Goal: Task Accomplishment & Management: Complete application form

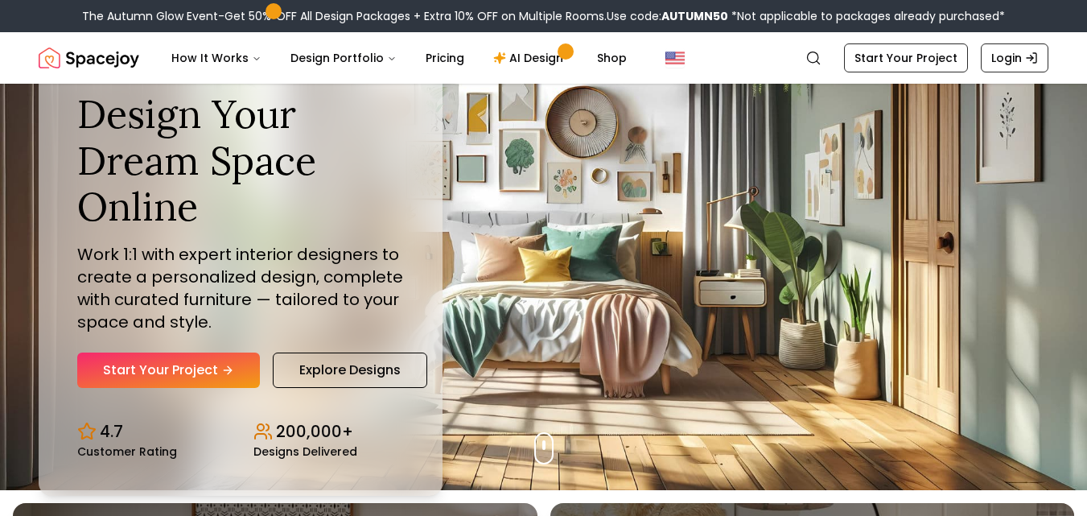
scroll to position [27, 0]
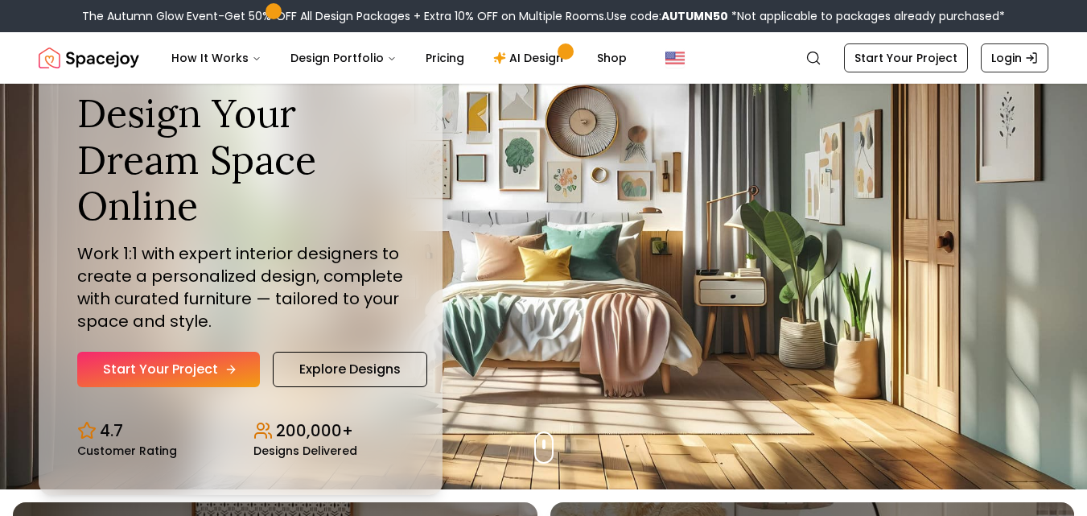
click at [216, 364] on link "Start Your Project" at bounding box center [168, 369] width 183 height 35
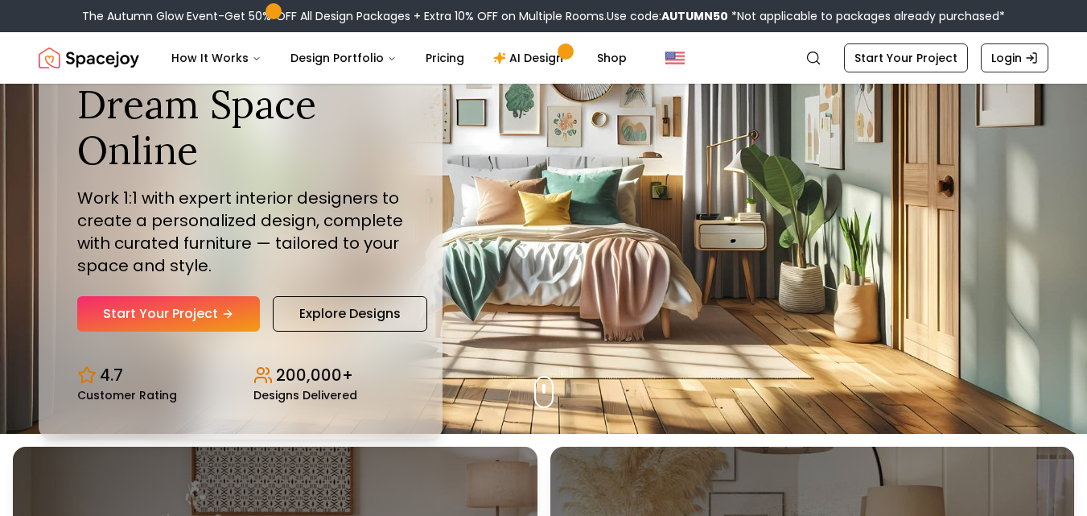
scroll to position [0, 0]
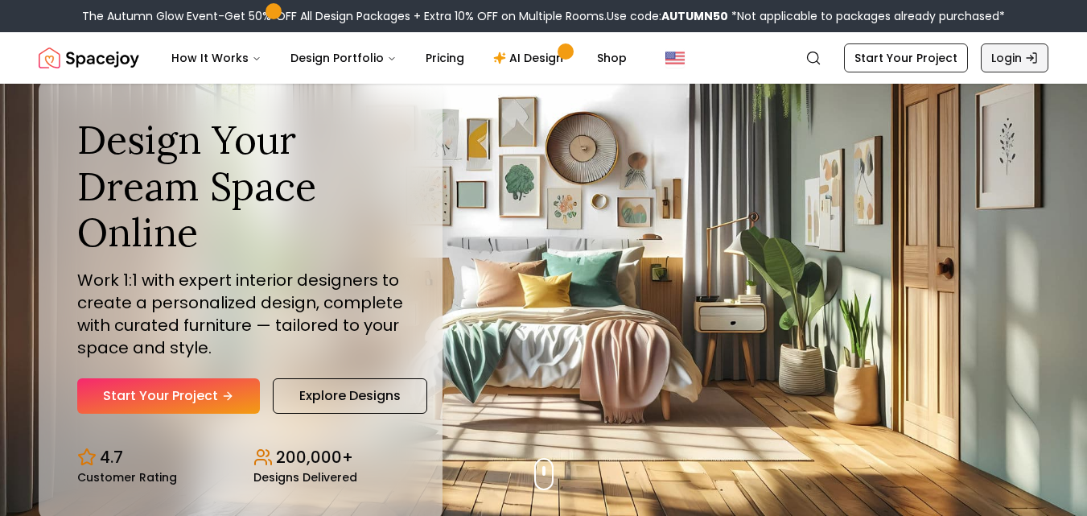
click at [1025, 60] on icon "Global" at bounding box center [1031, 58] width 13 height 13
click at [1026, 57] on icon "Global" at bounding box center [1031, 58] width 13 height 13
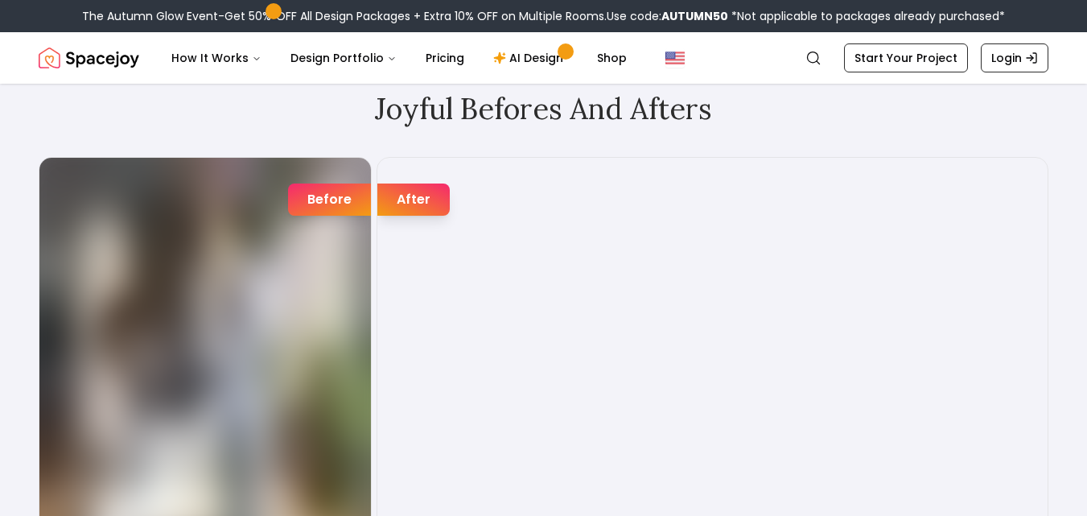
scroll to position [2388, 0]
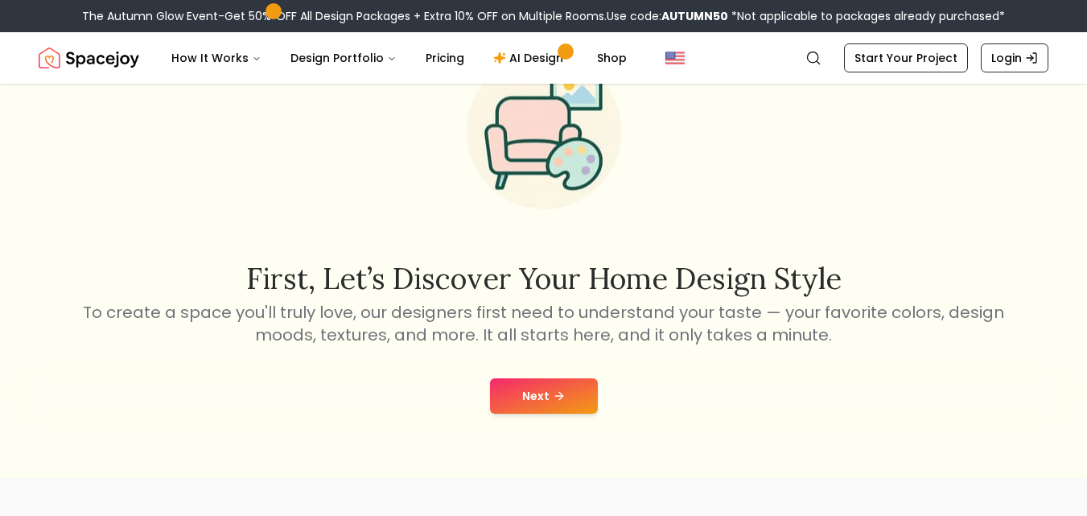
scroll to position [107, 0]
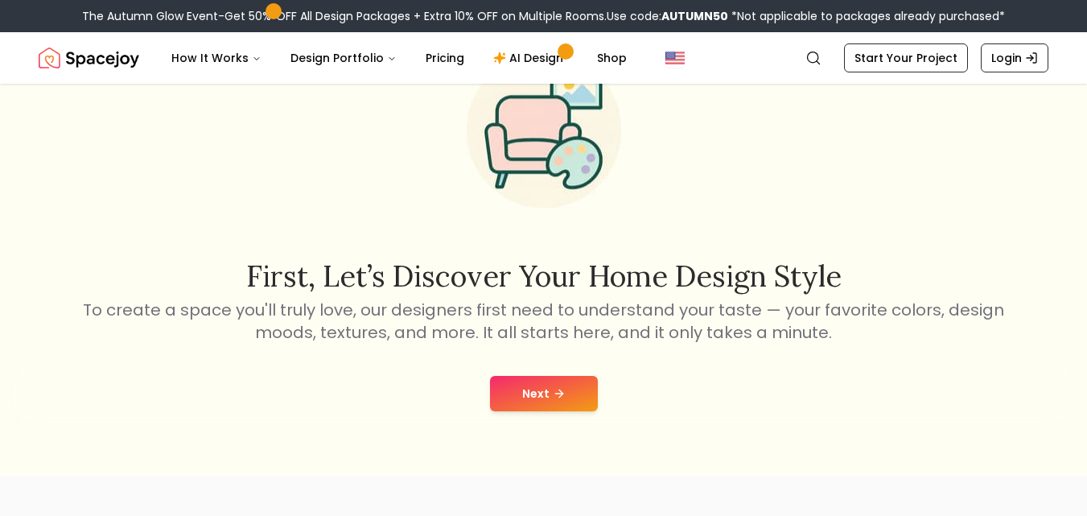
click at [562, 396] on icon at bounding box center [559, 393] width 13 height 13
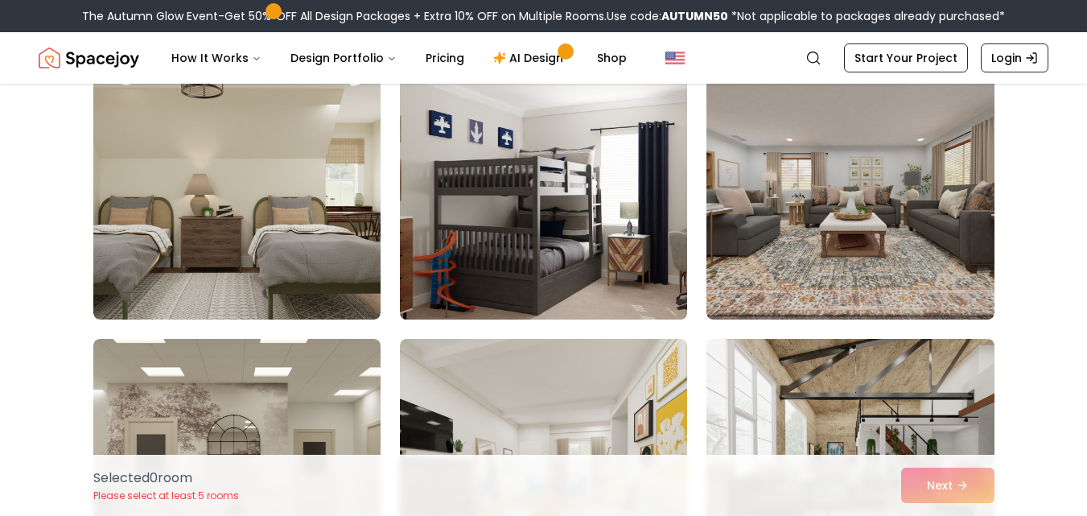
scroll to position [979, 0]
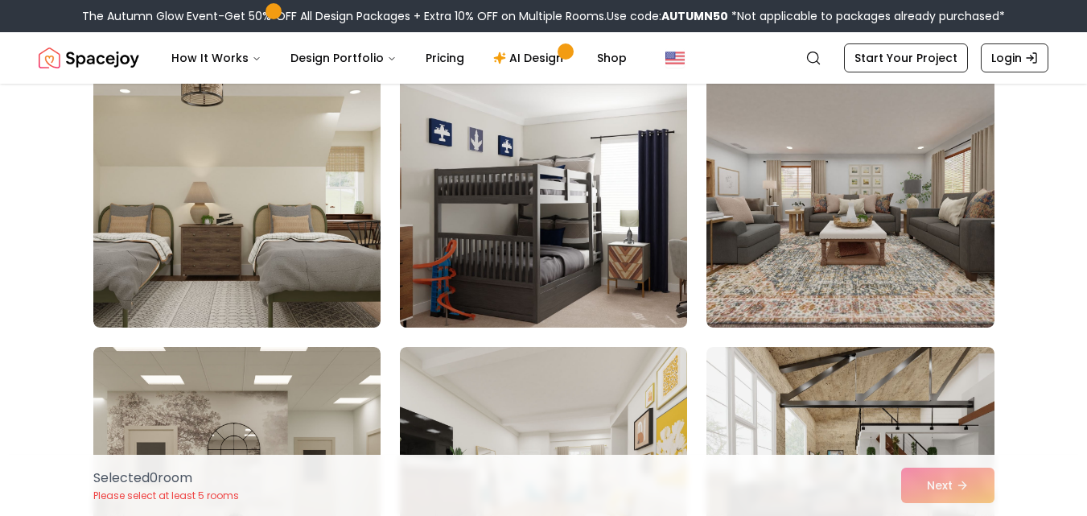
click at [561, 220] on img at bounding box center [544, 199] width 302 height 270
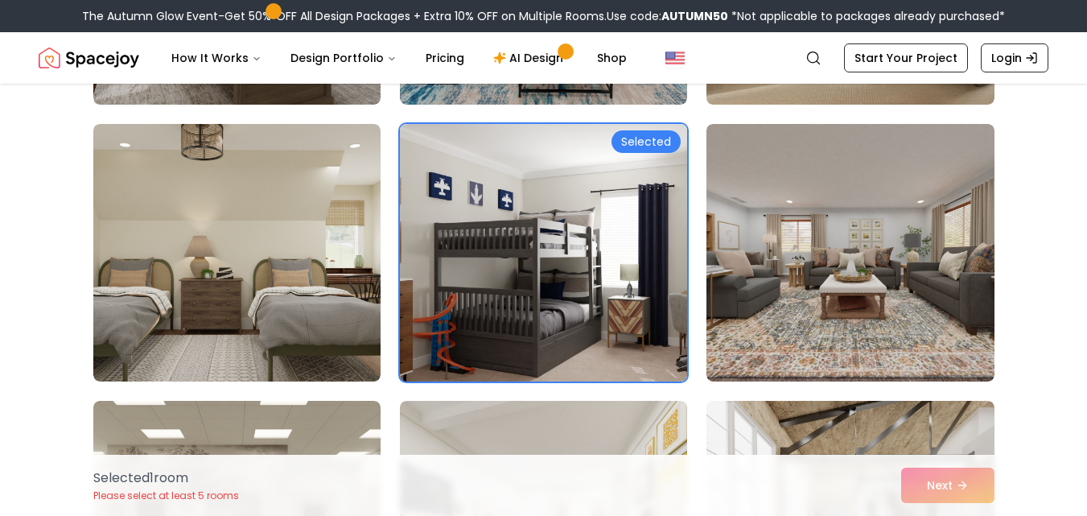
scroll to position [859, 0]
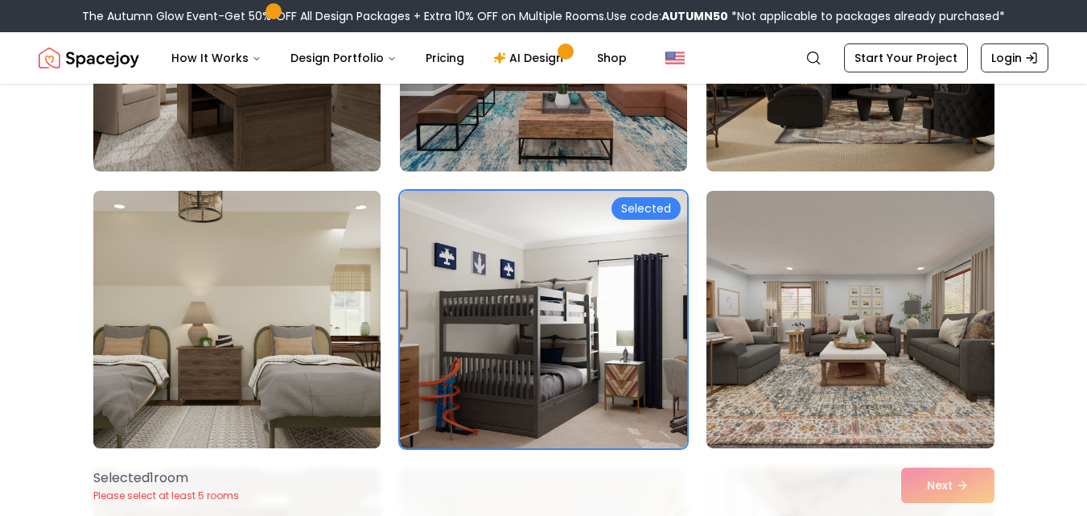
click at [347, 261] on img at bounding box center [237, 319] width 302 height 270
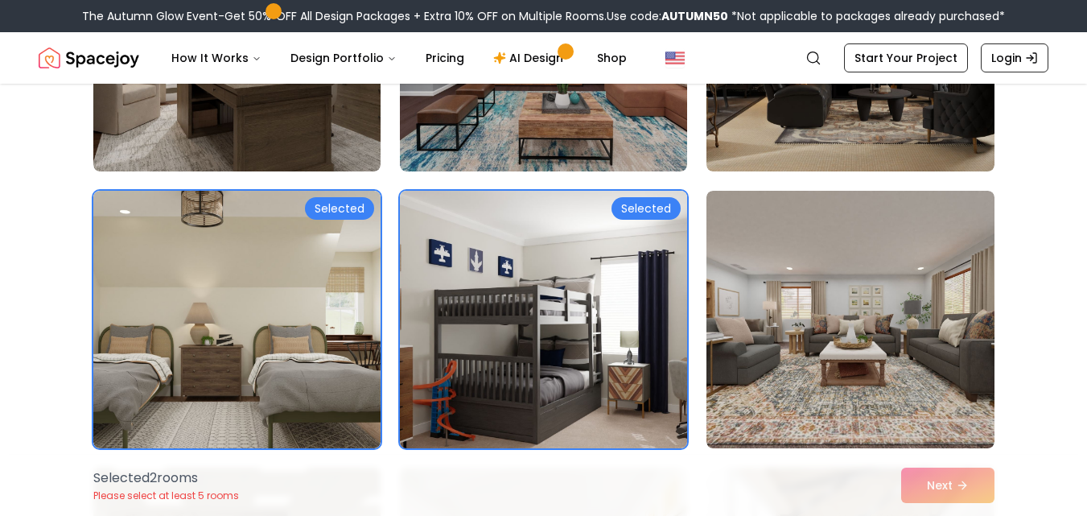
click at [600, 229] on img at bounding box center [544, 319] width 302 height 270
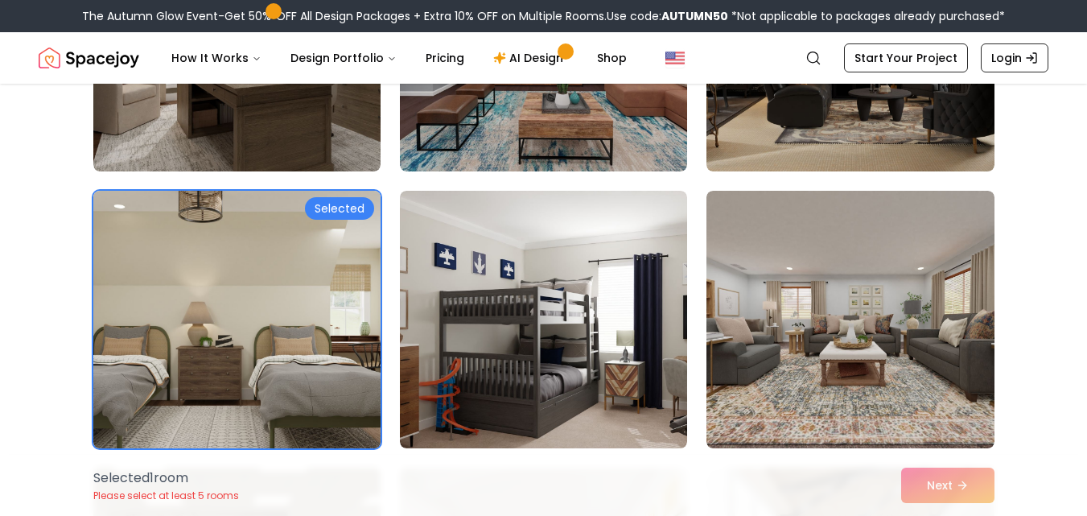
click at [319, 281] on img at bounding box center [237, 319] width 302 height 270
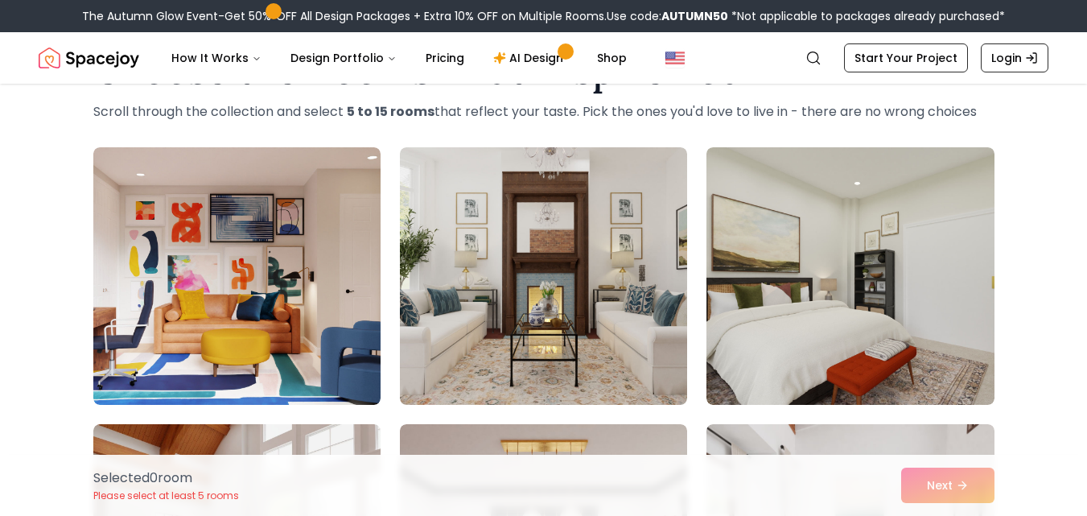
scroll to position [0, 0]
